Goal: Check status: Check status

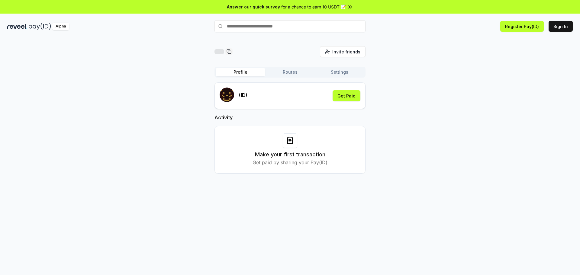
click at [292, 145] on div at bounding box center [290, 140] width 14 height 14
click at [559, 23] on button "Sign In" at bounding box center [560, 26] width 24 height 11
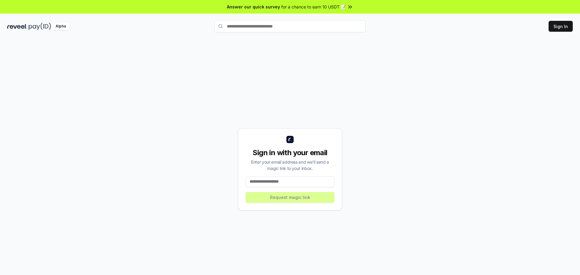
click at [265, 182] on input at bounding box center [290, 181] width 89 height 11
type input "**********"
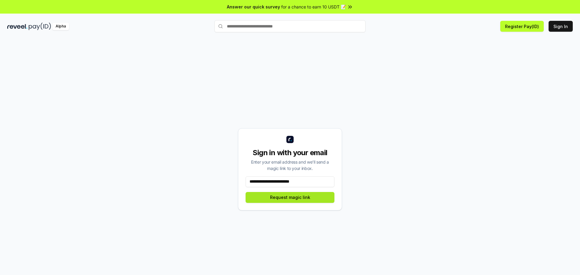
click at [281, 198] on button "Request magic link" at bounding box center [290, 197] width 89 height 11
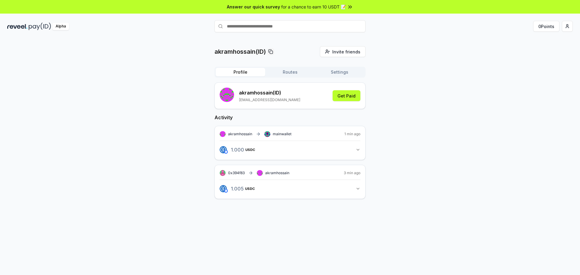
click at [243, 134] on span "akramhossain" at bounding box center [240, 134] width 24 height 5
click at [354, 189] on button "1.005 USDC 1.005309 USDC" at bounding box center [290, 189] width 141 height 10
click at [300, 216] on link "View transaction" at bounding box center [294, 215] width 24 height 4
